Goal: Transaction & Acquisition: Purchase product/service

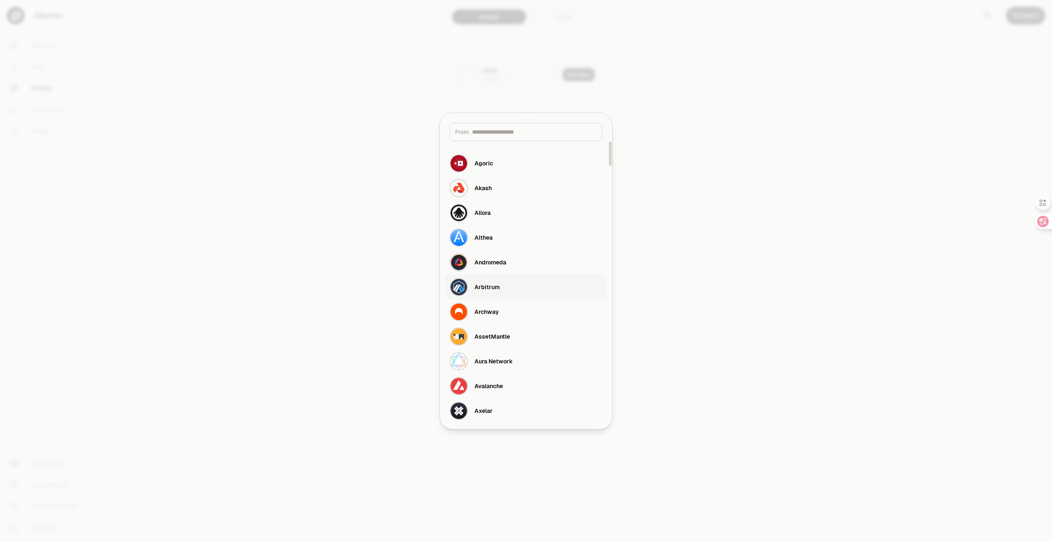
click at [491, 290] on div "Arbitrum" at bounding box center [487, 287] width 25 height 8
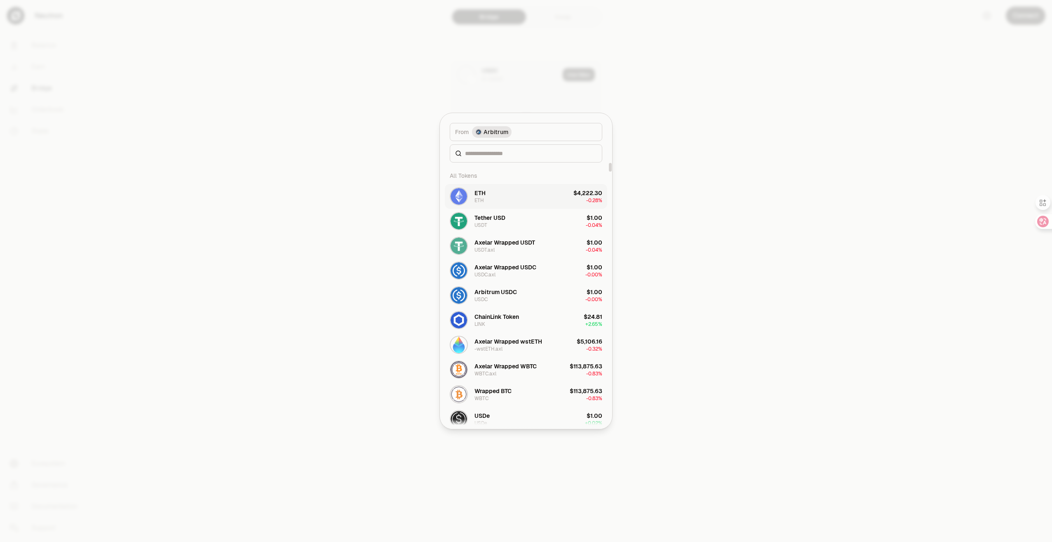
click at [586, 197] on div "$4,222.30" at bounding box center [588, 193] width 29 height 8
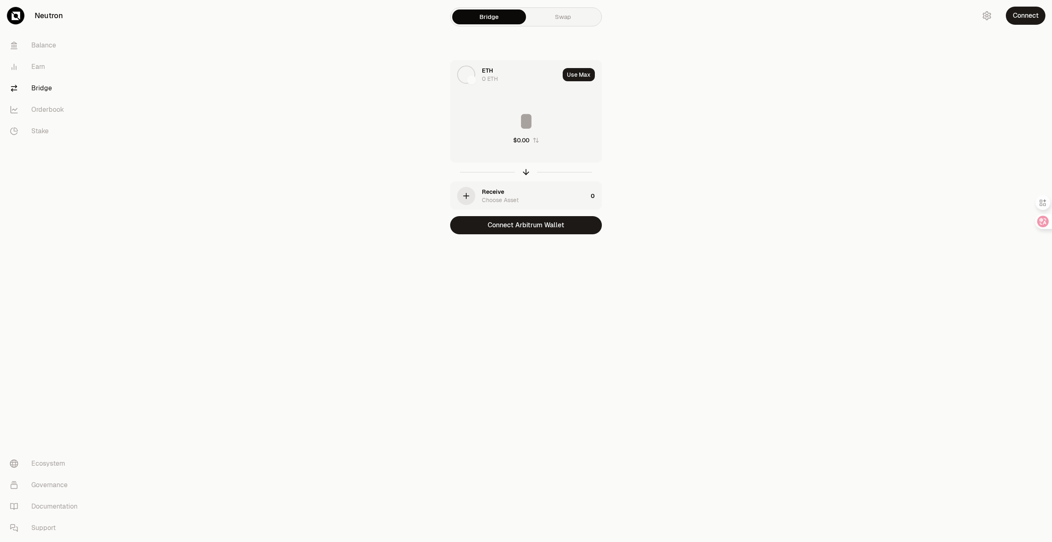
click at [434, 150] on div "ETH 0 ETH Use Max $0.00 Receive Choose Asset 0 Connect Arbitrum Wallet" at bounding box center [526, 147] width 277 height 174
